Goal: Task Accomplishment & Management: Manage account settings

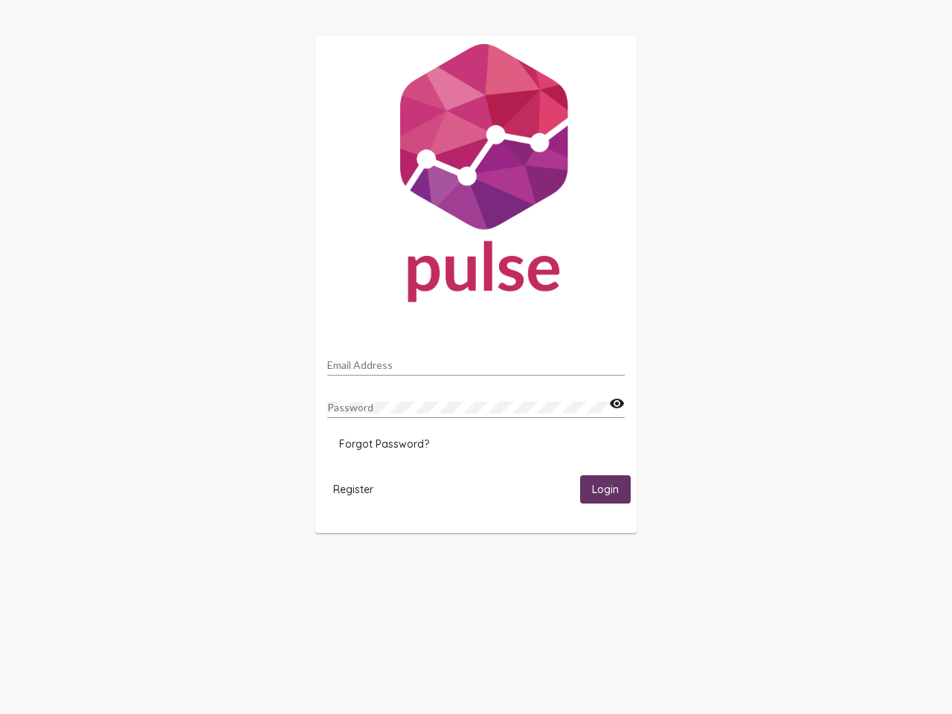
click at [476, 361] on input "Email Address" at bounding box center [475, 365] width 297 height 12
click at [617, 404] on mat-icon "visibility" at bounding box center [617, 404] width 16 height 18
click at [384, 444] on span "Forgot Password?" at bounding box center [384, 443] width 90 height 13
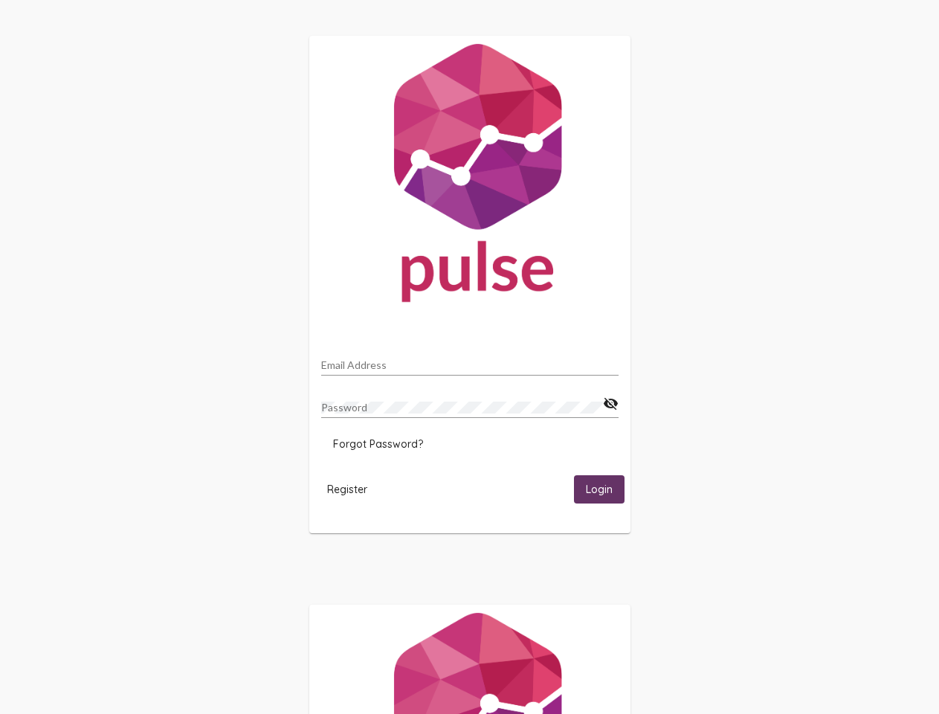
click at [353, 489] on span "Register" at bounding box center [347, 489] width 40 height 13
click at [605, 489] on span "Login" at bounding box center [599, 489] width 27 height 13
